Goal: Find specific fact: Find specific fact

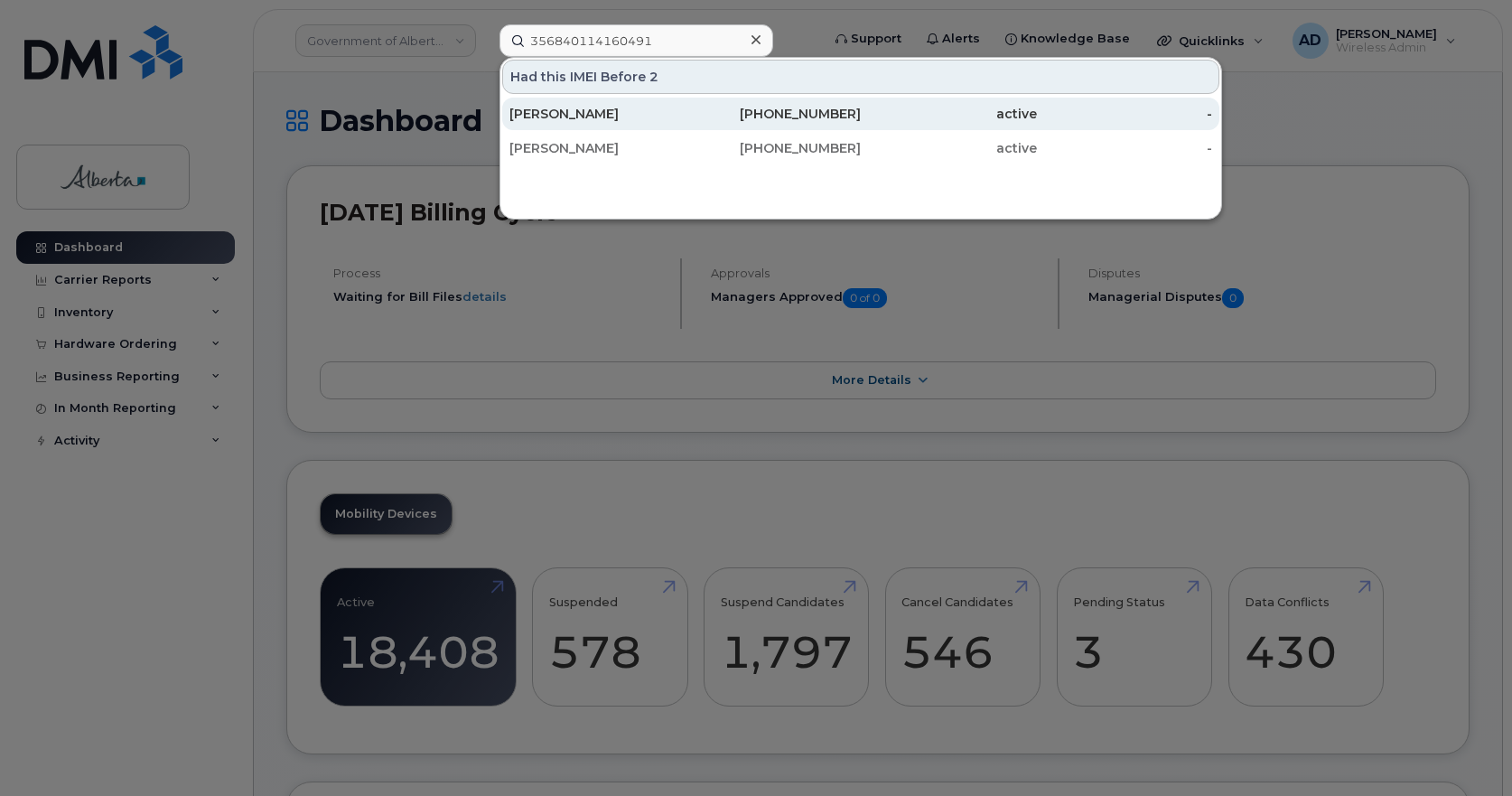
type input "356840114160491"
click at [611, 118] on div "Stephan Desilets" at bounding box center [597, 114] width 176 height 18
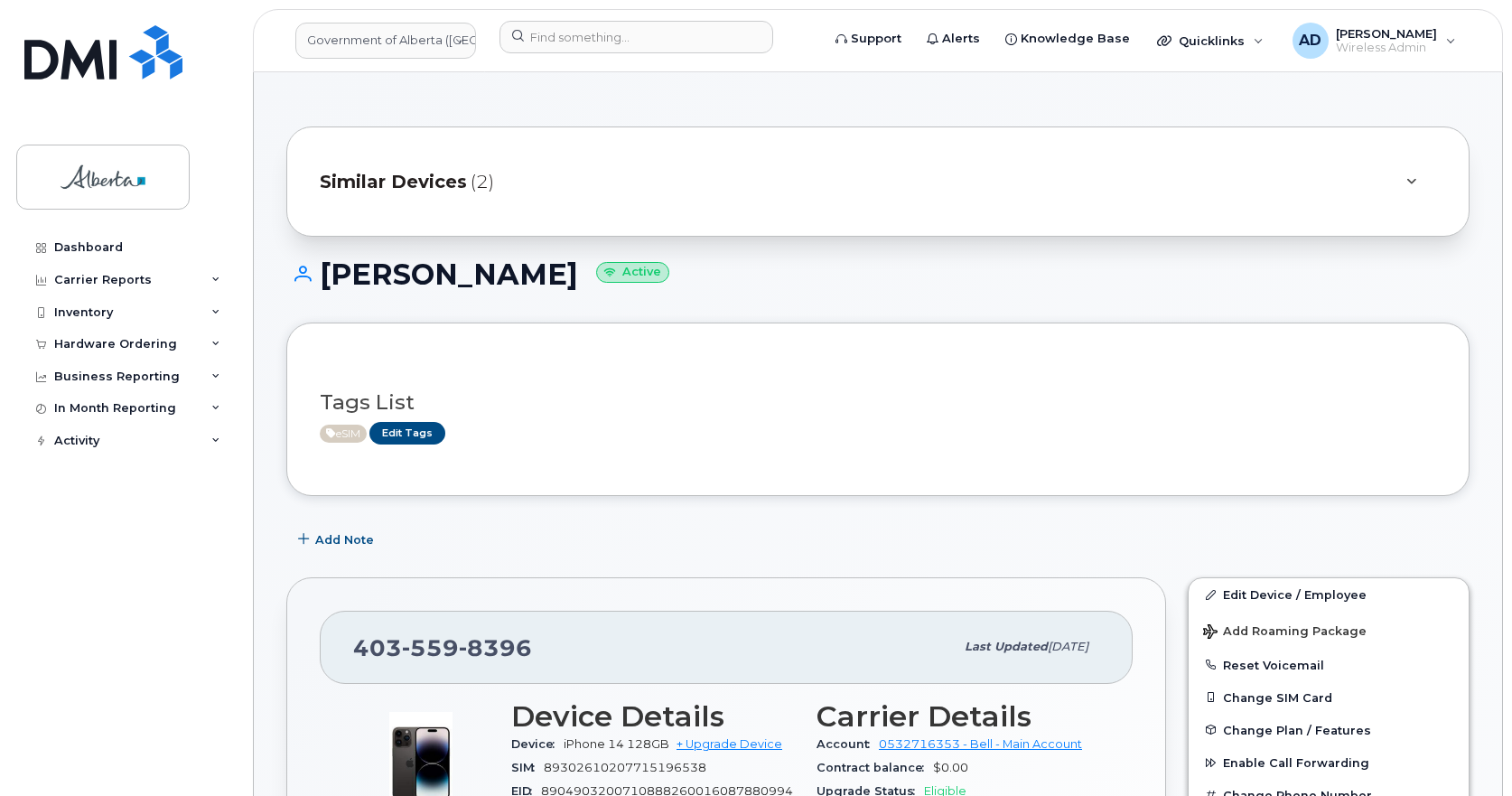
scroll to position [271, 0]
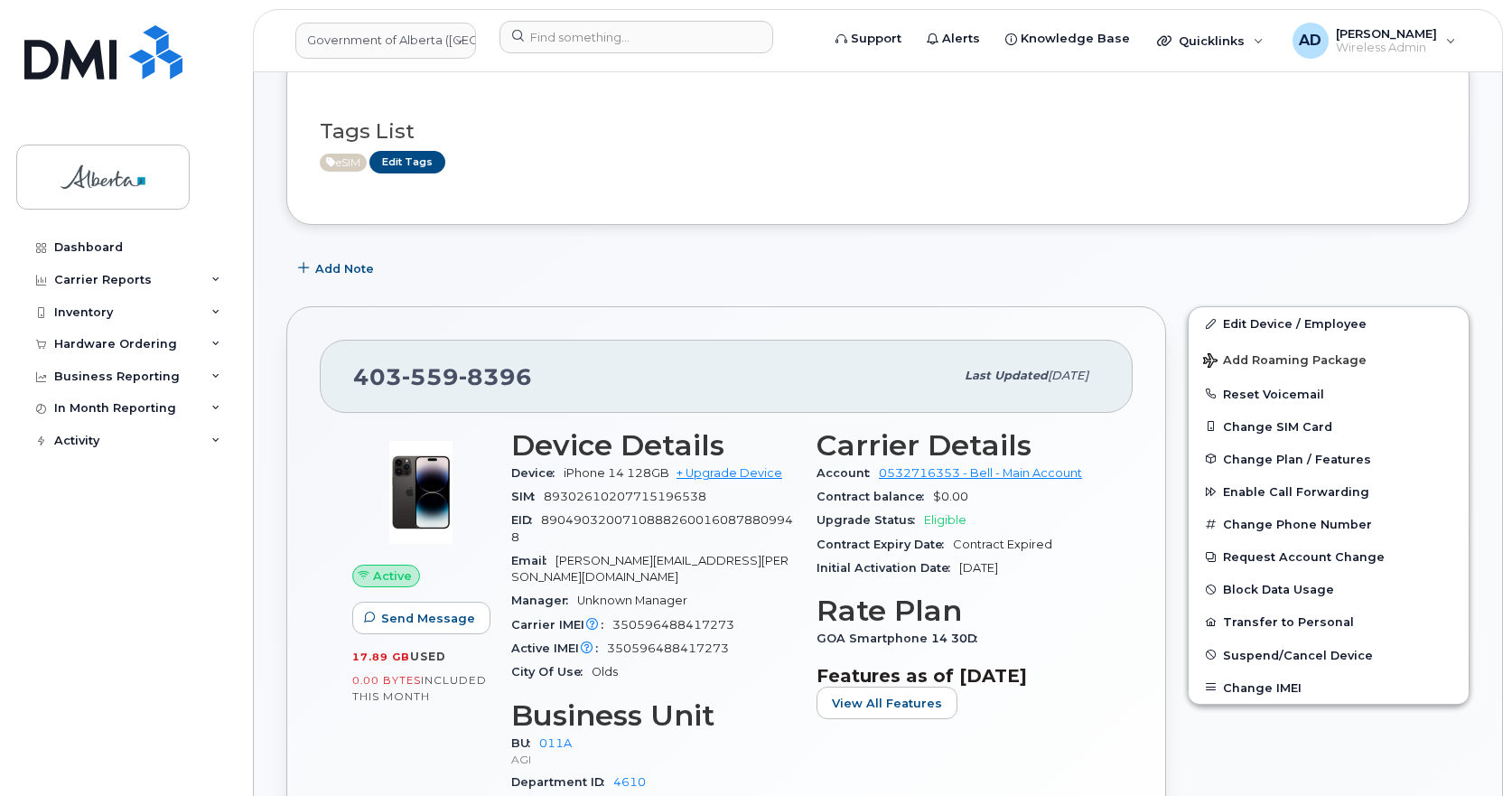
click at [492, 380] on span "8396" at bounding box center [496, 377] width 73 height 27
copy span "403 559 8396"
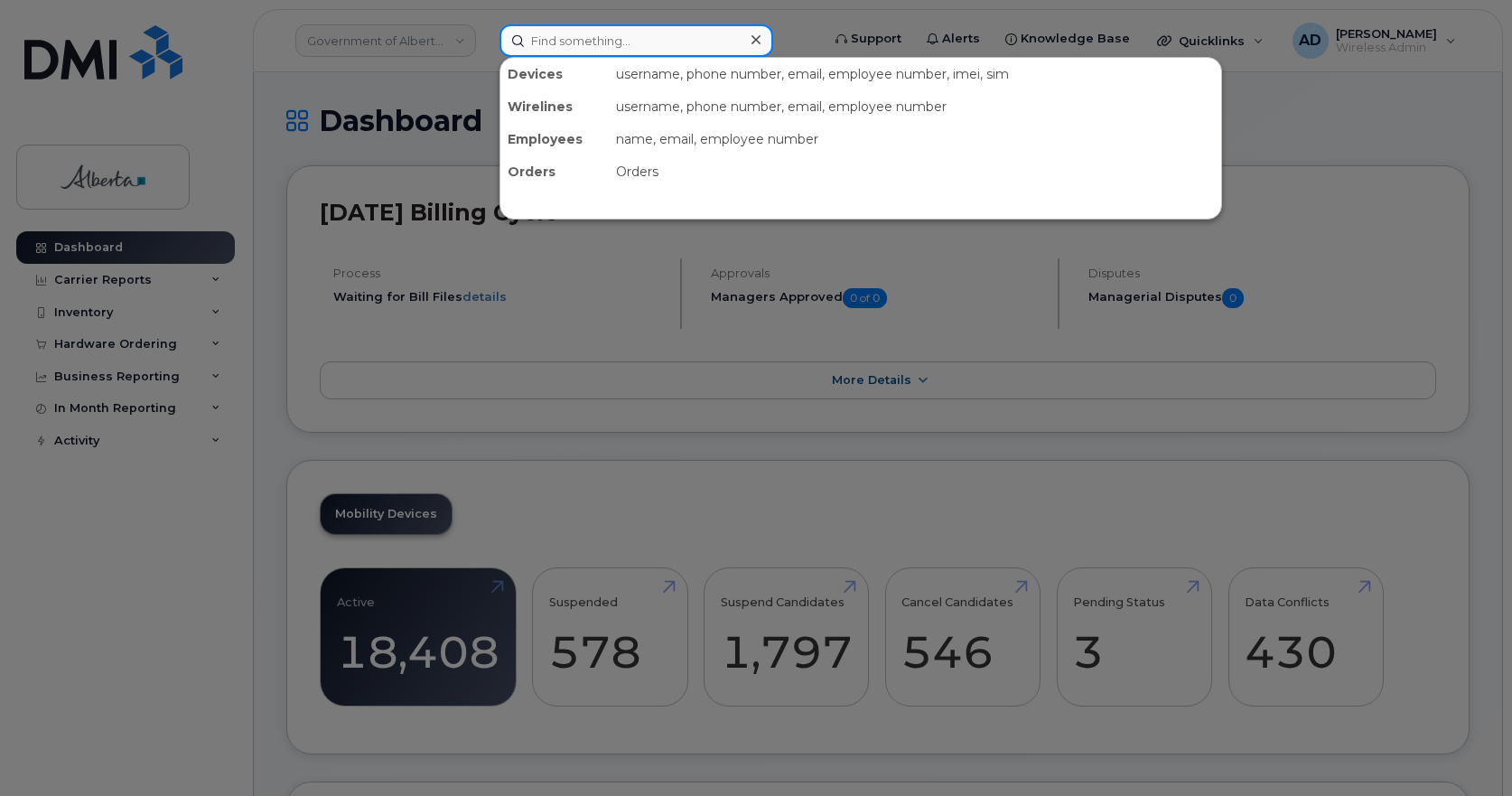
click at [577, 43] on input at bounding box center [636, 41] width 274 height 33
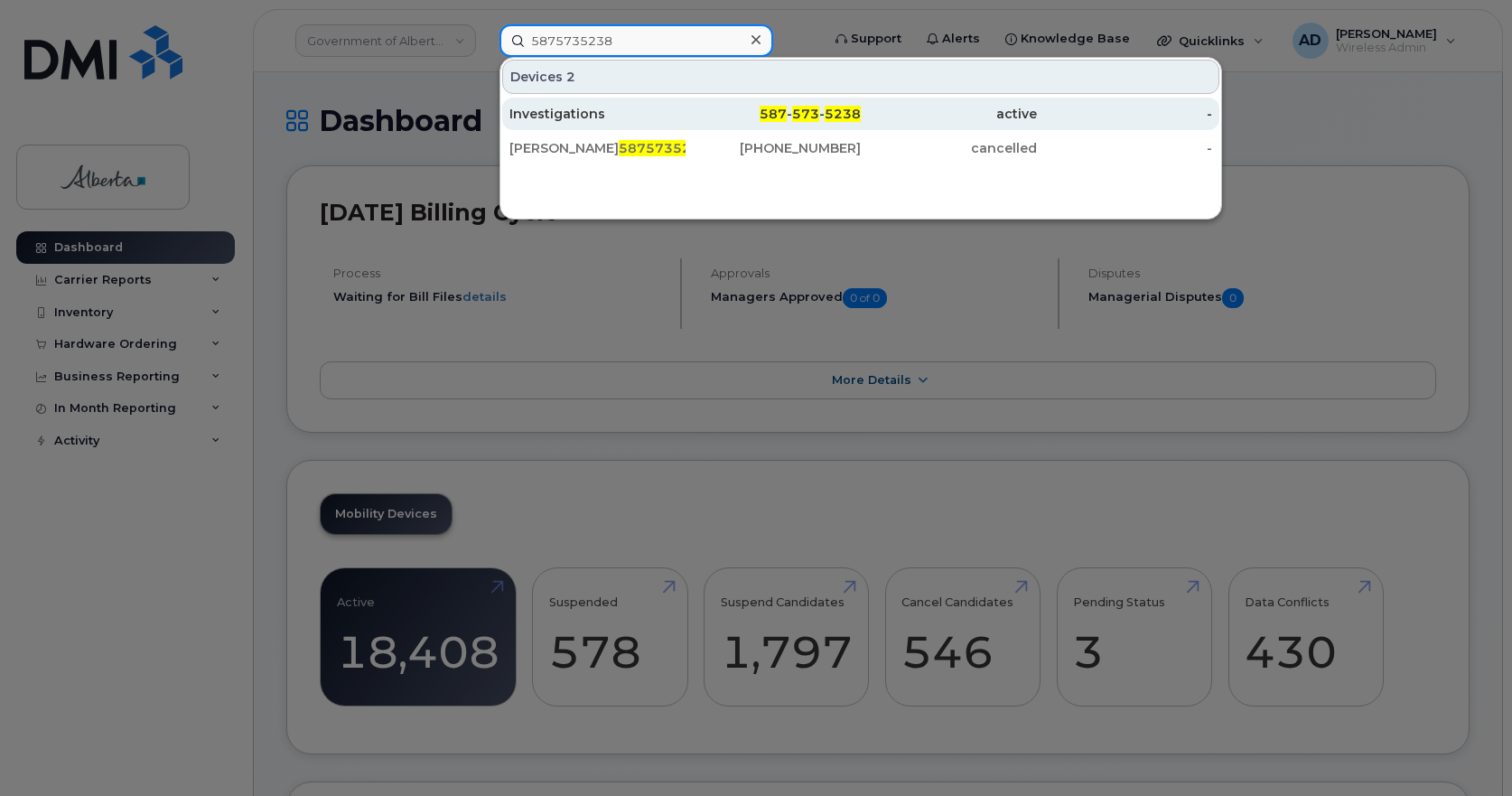
type input "5875735238"
drag, startPoint x: 560, startPoint y: 107, endPoint x: 990, endPoint y: 102, distance: 430.0
click at [560, 107] on div "Investigations" at bounding box center [597, 114] width 176 height 18
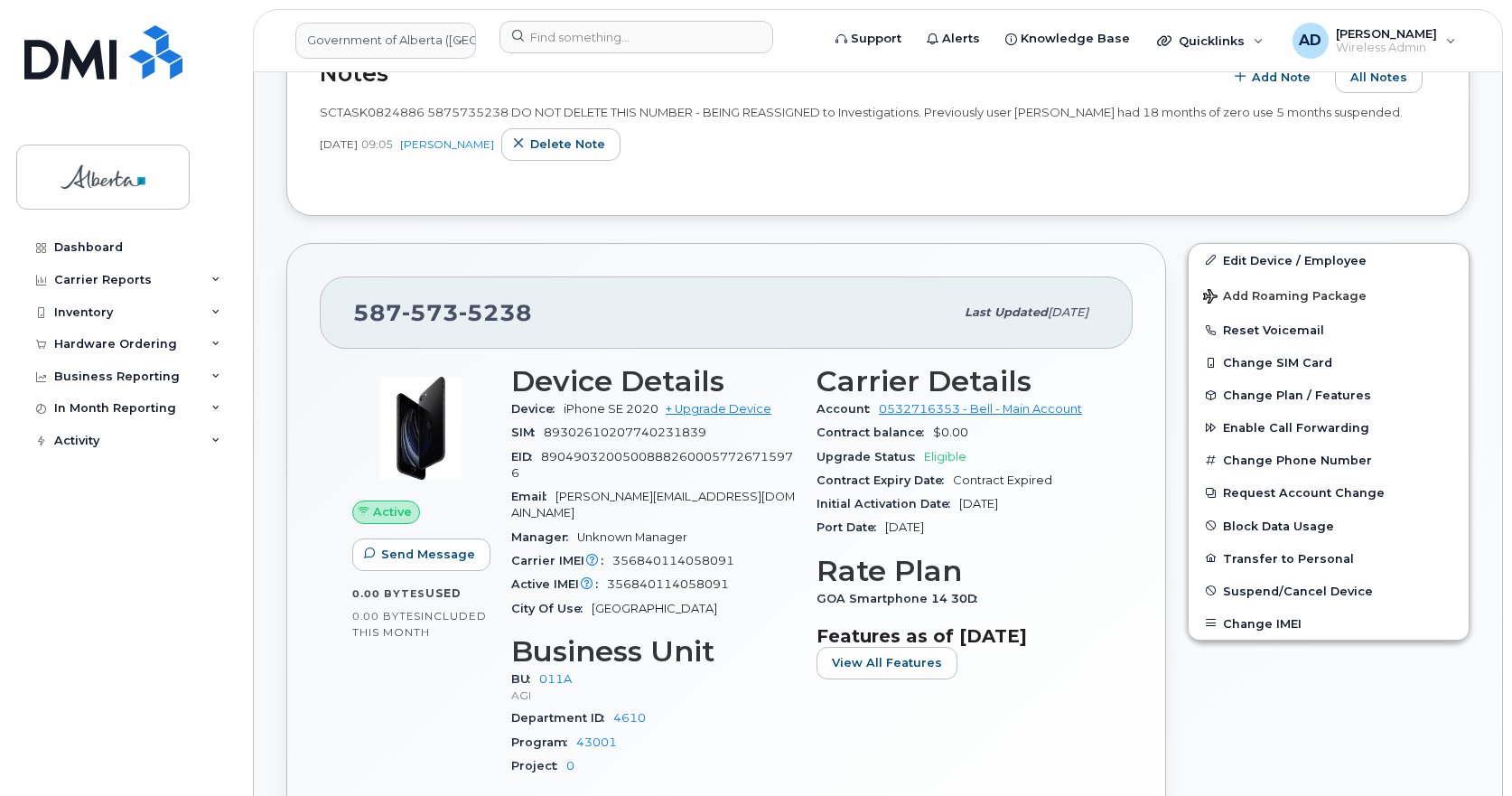
scroll to position [542, 0]
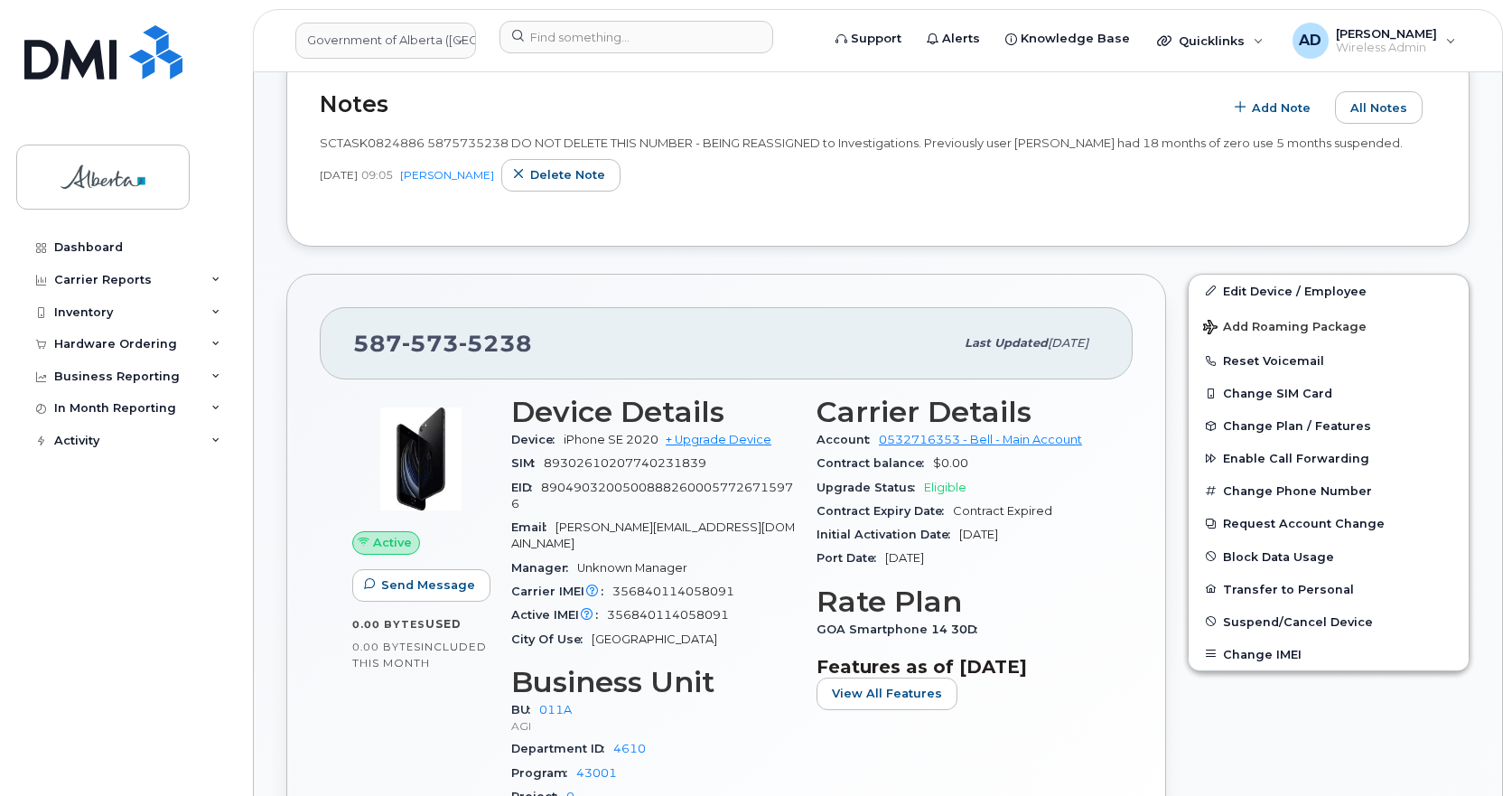
click at [459, 341] on span "573" at bounding box center [496, 343] width 73 height 27
copy span "[PHONE_NUMBER]"
click at [544, 349] on div "[PHONE_NUMBER]" at bounding box center [653, 343] width 601 height 38
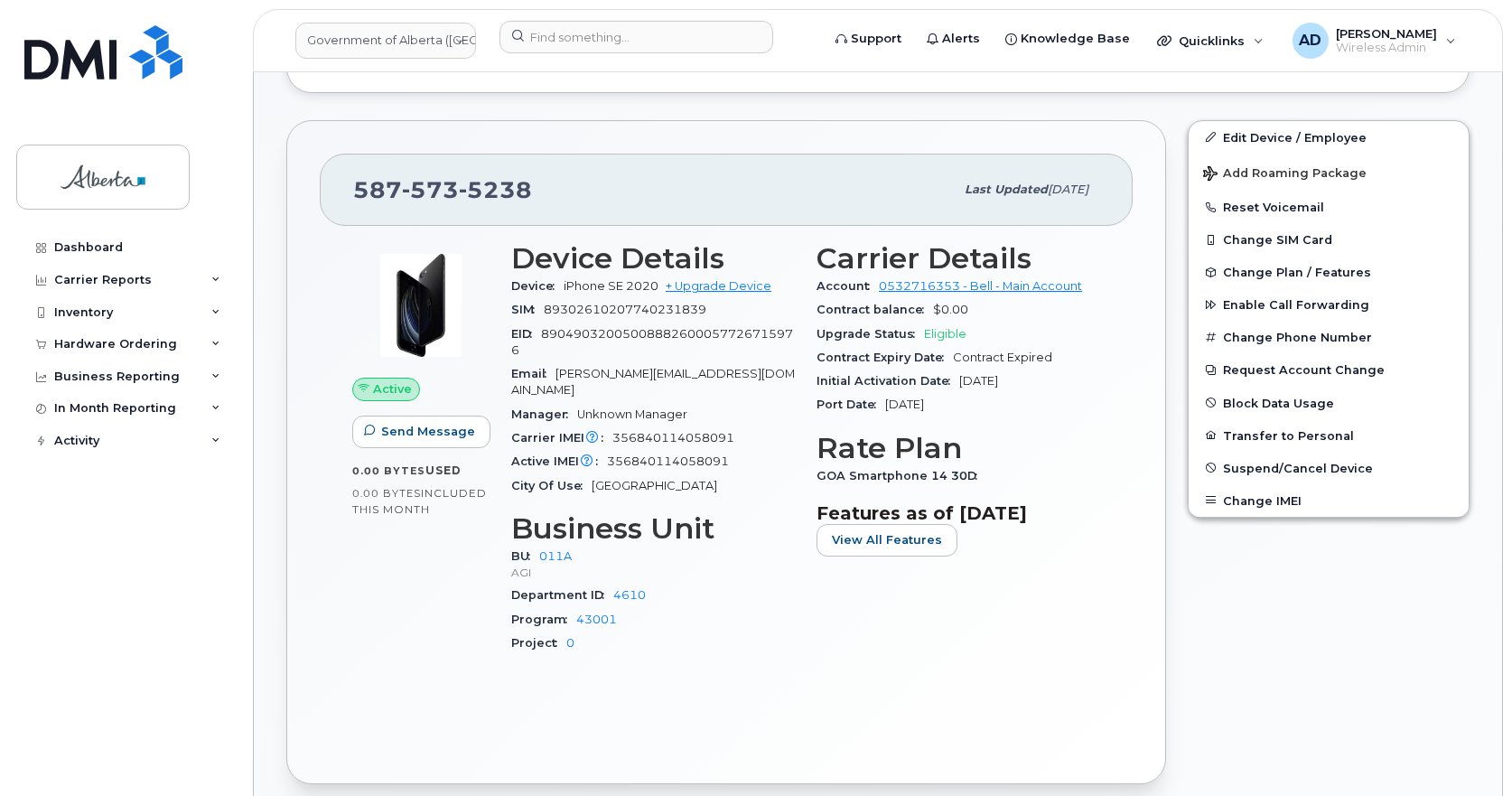
scroll to position [724, 0]
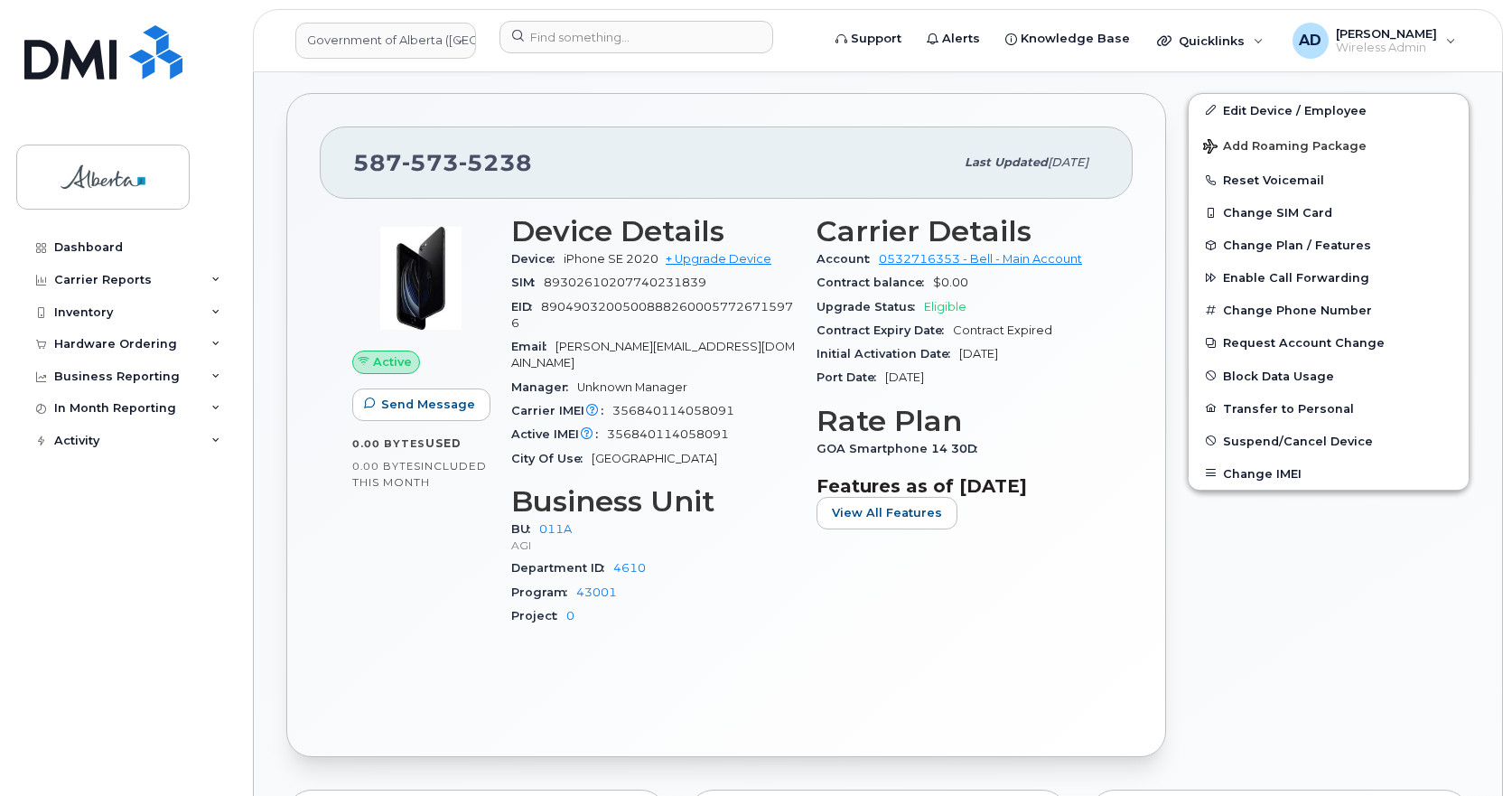
click at [697, 404] on span "356840114058091" at bounding box center [673, 411] width 122 height 14
drag, startPoint x: 347, startPoint y: 158, endPoint x: 623, endPoint y: 169, distance: 276.2
click at [553, 159] on div "[PHONE_NUMBER] Last updated [DATE]" at bounding box center [726, 162] width 813 height 72
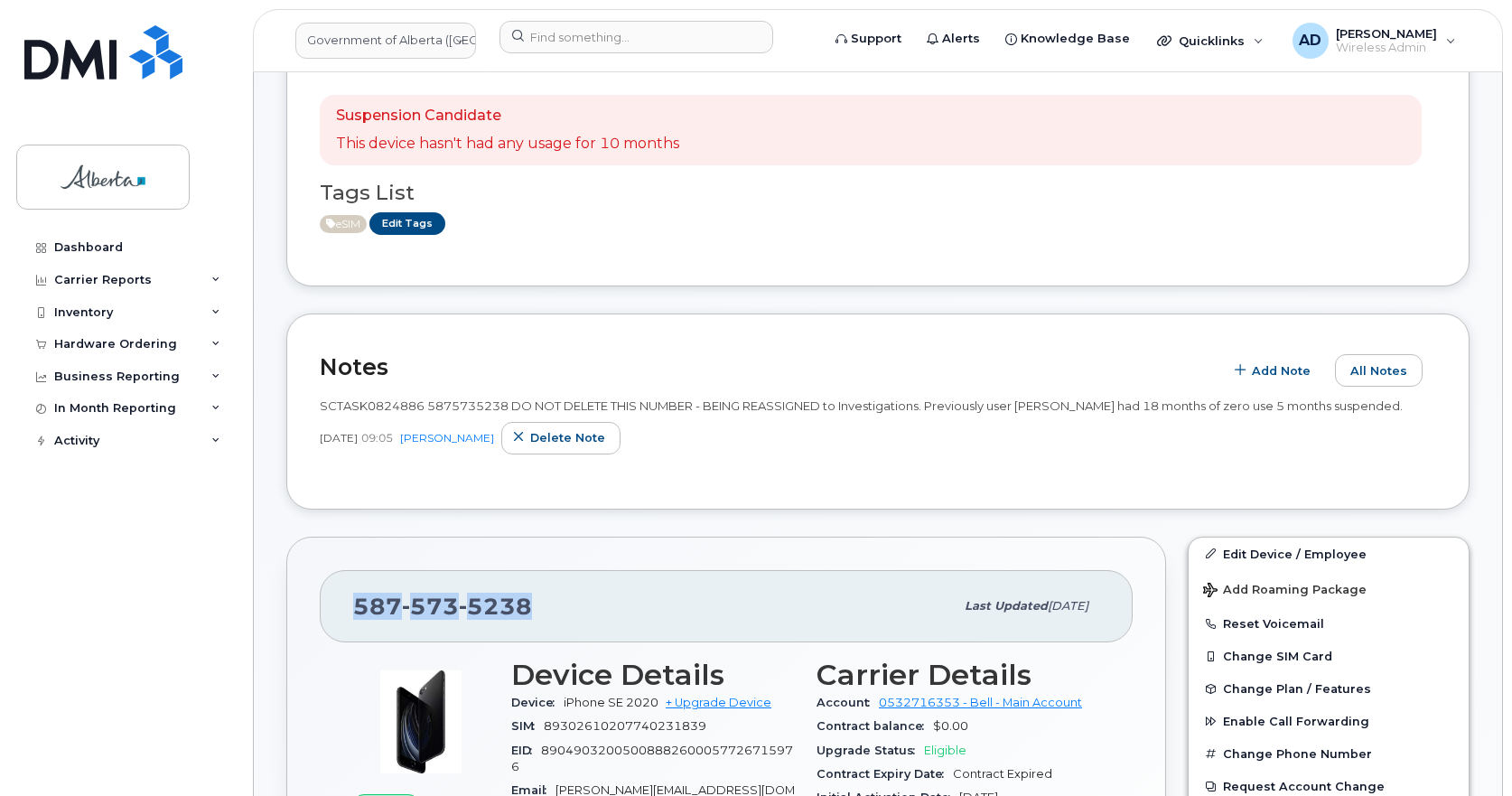
scroll to position [271, 0]
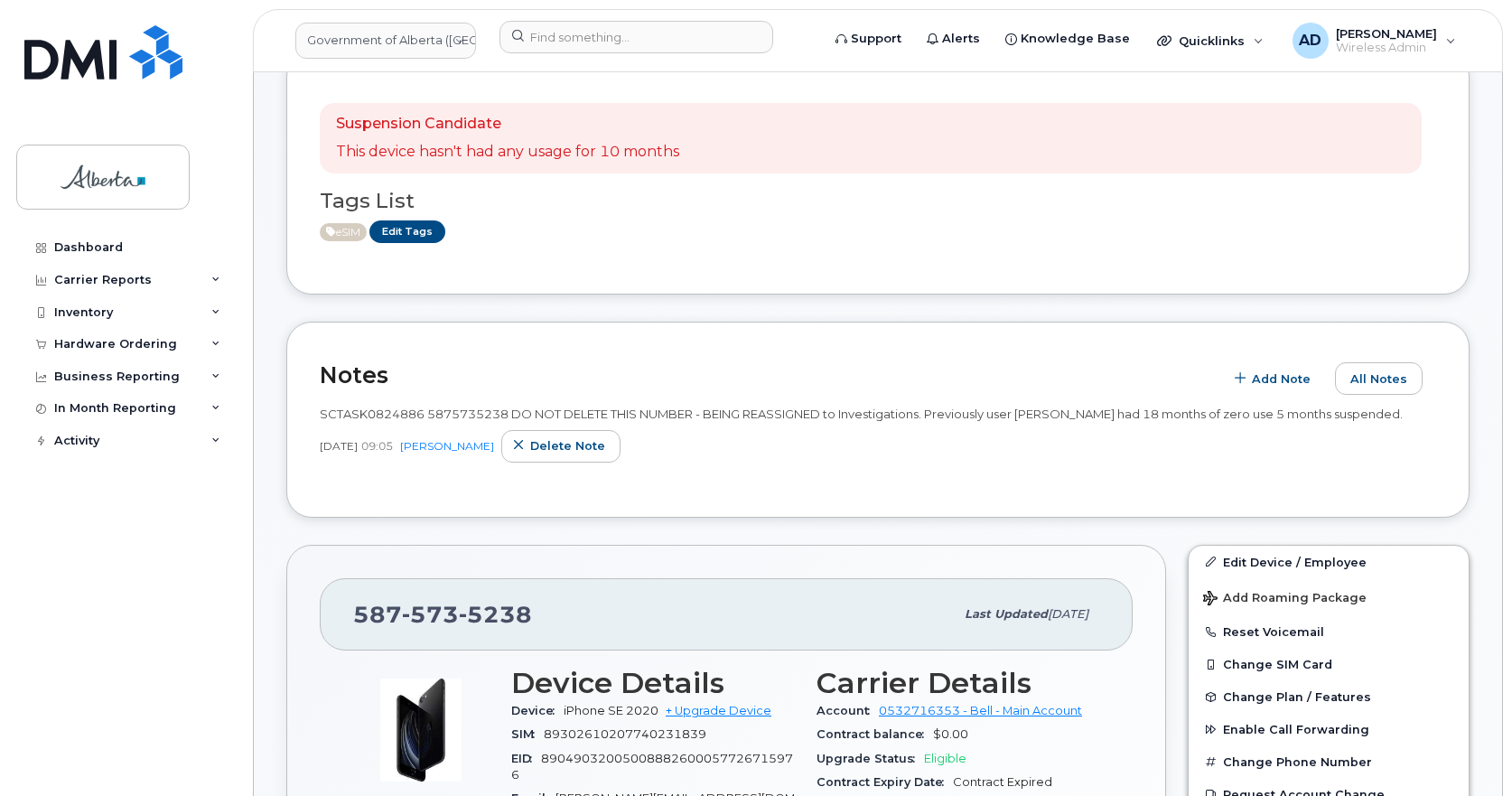
click at [842, 466] on div "SCTASK0824886 5875735238 DO NOT DELETE THIS NUMBER - BEING REASSIGNED to Invest…" at bounding box center [878, 439] width 1117 height 90
drag, startPoint x: 1029, startPoint y: 419, endPoint x: 1118, endPoint y: 416, distance: 89.1
click at [1118, 416] on span "SCTASK0824886 5875735238 DO NOT DELETE THIS NUMBER - BEING REASSIGNED to Invest…" at bounding box center [861, 414] width 1083 height 14
drag, startPoint x: 545, startPoint y: 618, endPoint x: 361, endPoint y: 618, distance: 184.0
click at [361, 618] on div "[PHONE_NUMBER]" at bounding box center [653, 614] width 601 height 38
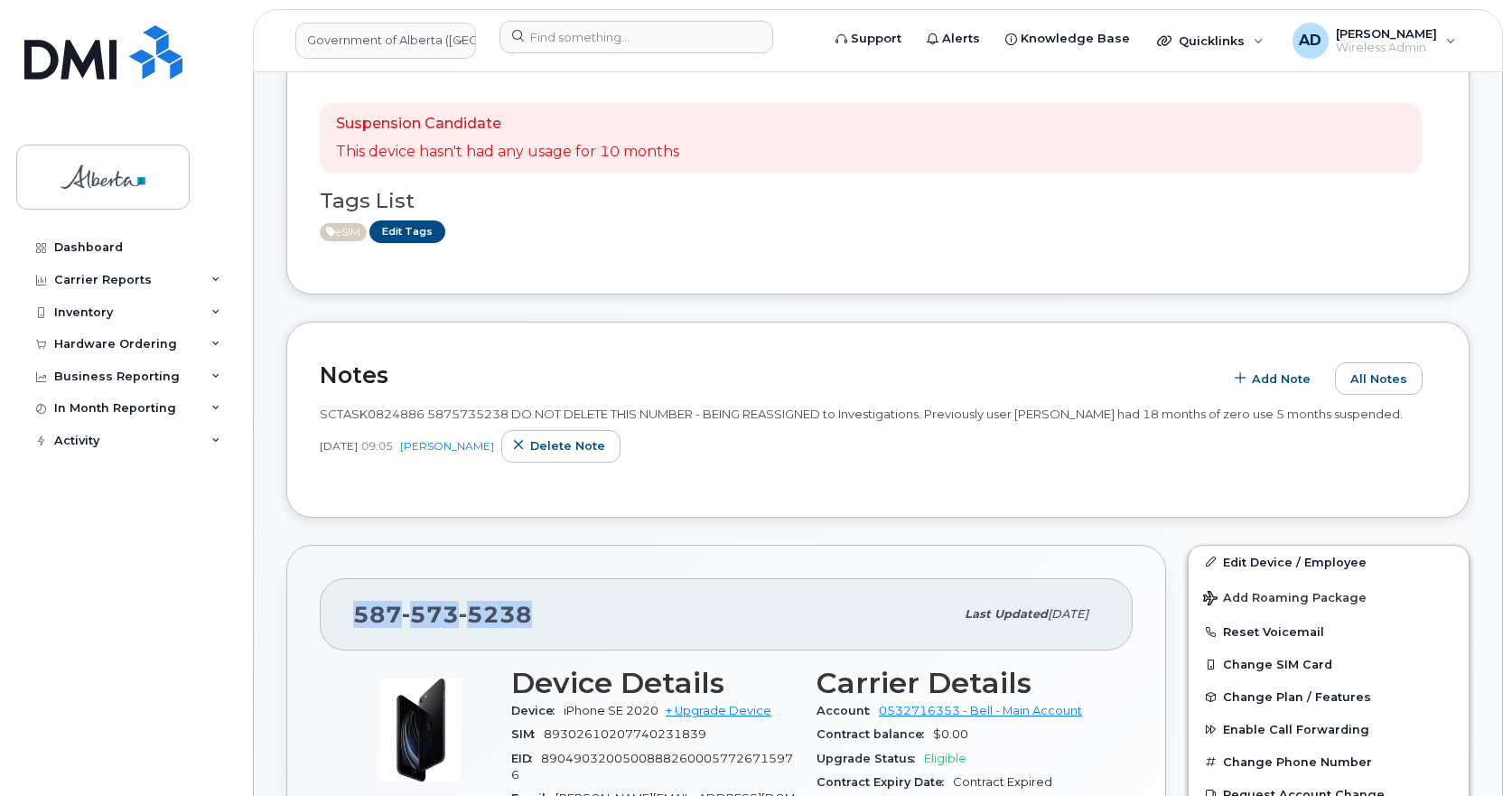
click at [361, 603] on span "[PHONE_NUMBER]" at bounding box center [443, 615] width 179 height 27
click at [355, 613] on span "[PHONE_NUMBER]" at bounding box center [443, 615] width 179 height 27
click at [539, 622] on div "[PHONE_NUMBER]" at bounding box center [653, 614] width 601 height 38
drag, startPoint x: 551, startPoint y: 619, endPoint x: 308, endPoint y: 623, distance: 243.0
